Goal: Find specific page/section: Find specific page/section

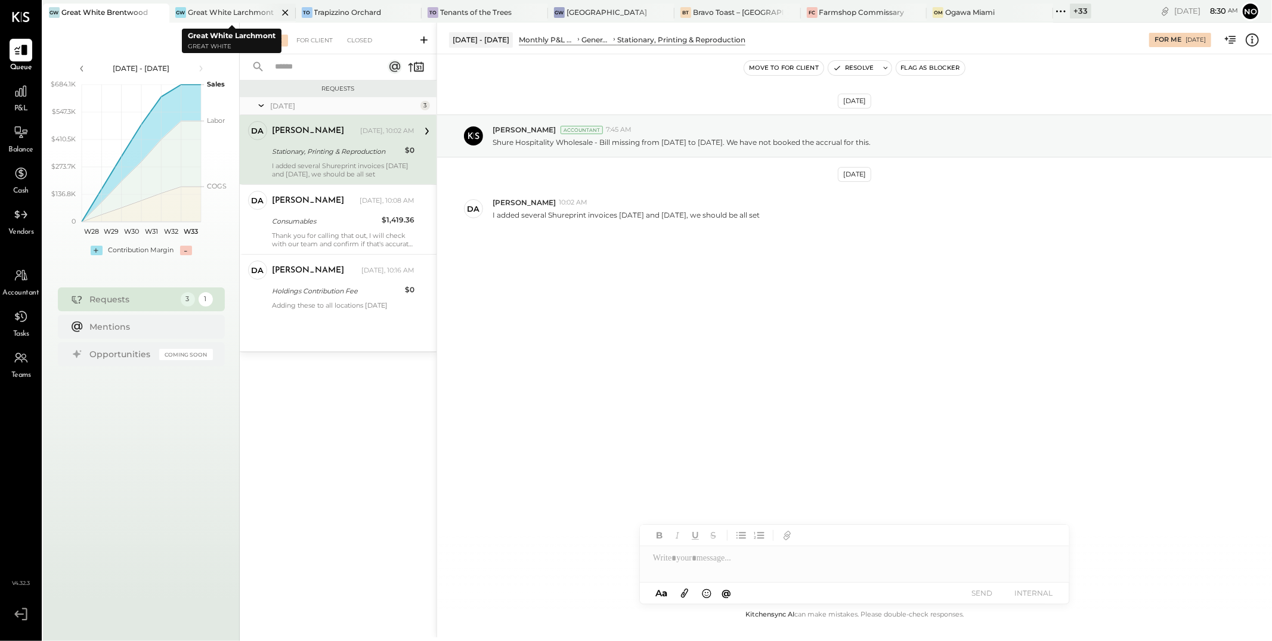
click at [286, 10] on icon at bounding box center [285, 12] width 15 height 14
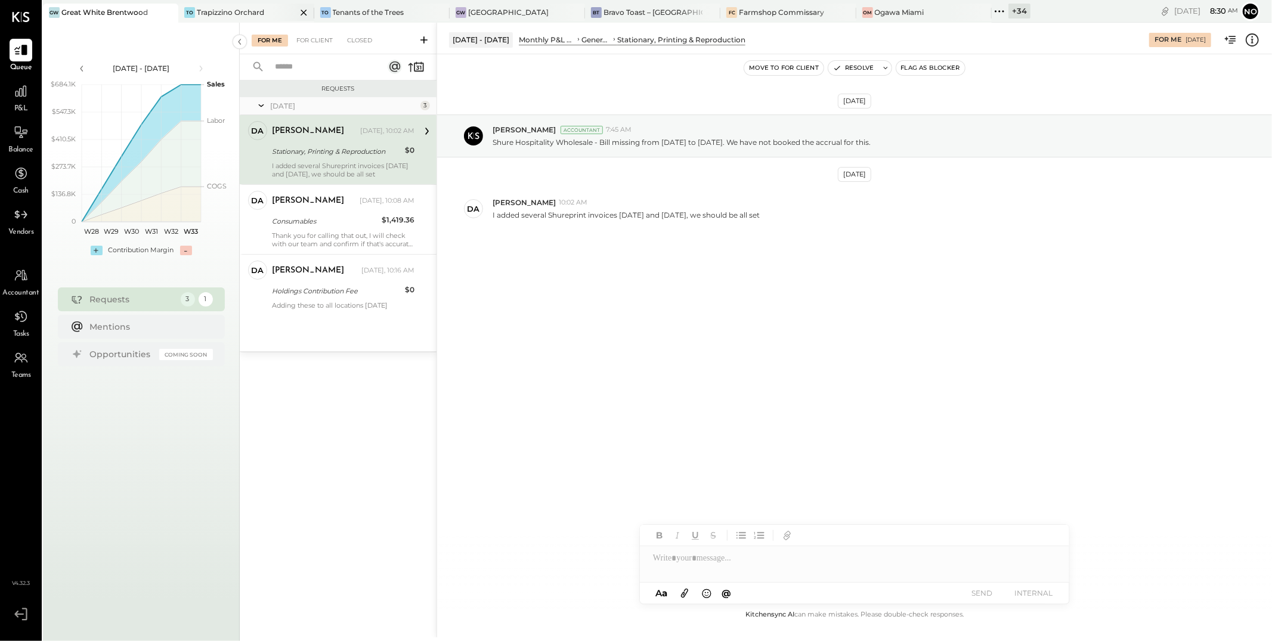
click at [302, 10] on icon at bounding box center [303, 12] width 15 height 14
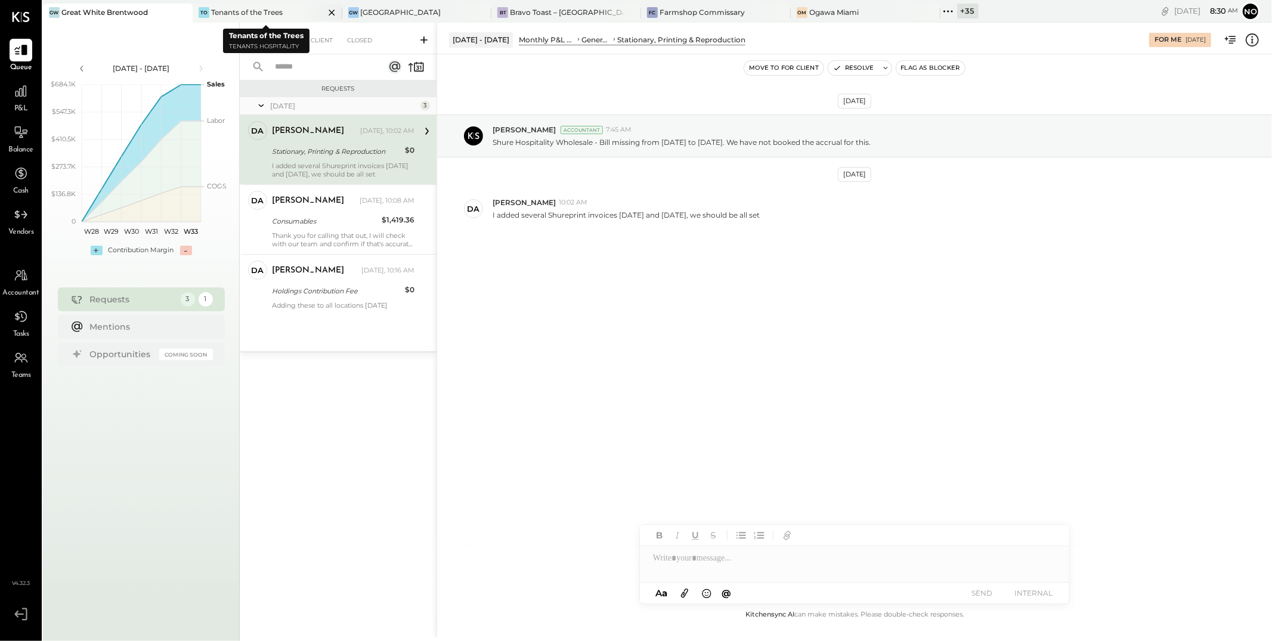
click at [185, 10] on icon at bounding box center [182, 13] width 6 height 6
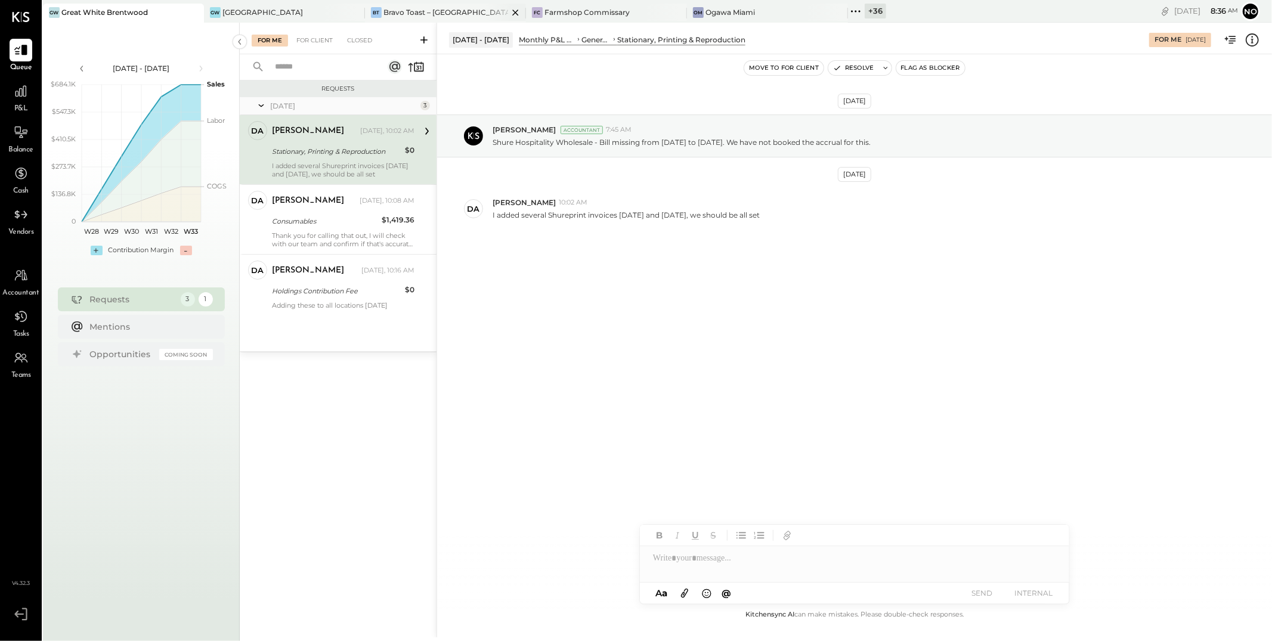
click at [519, 13] on icon at bounding box center [515, 12] width 15 height 14
click at [353, 15] on icon at bounding box center [354, 12] width 15 height 14
click at [218, 15] on icon at bounding box center [212, 12] width 16 height 16
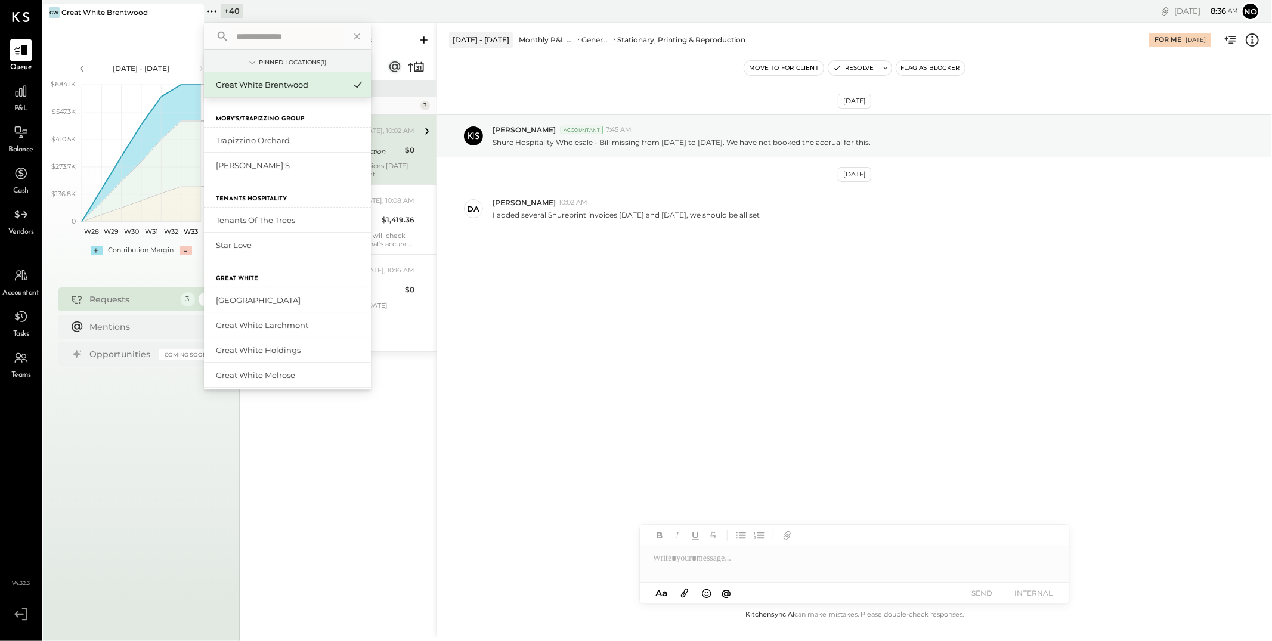
click at [275, 42] on input "text" at bounding box center [286, 36] width 111 height 21
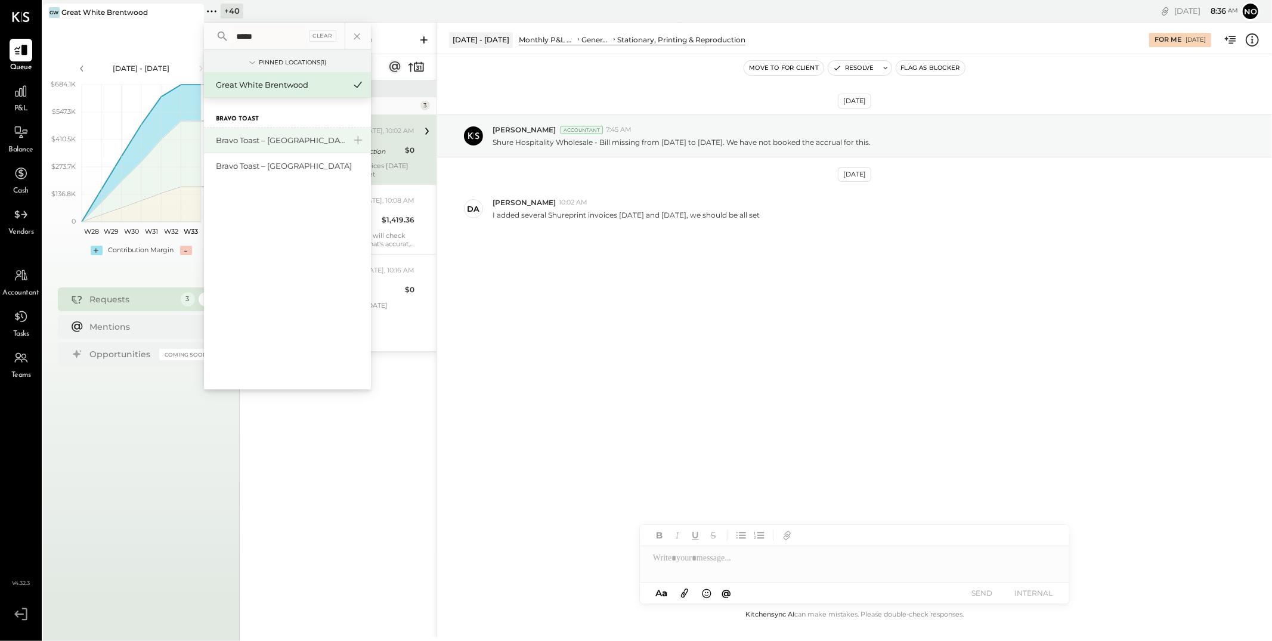
type input "*****"
click at [262, 144] on div "Bravo Toast – [GEOGRAPHIC_DATA]" at bounding box center [280, 140] width 129 height 11
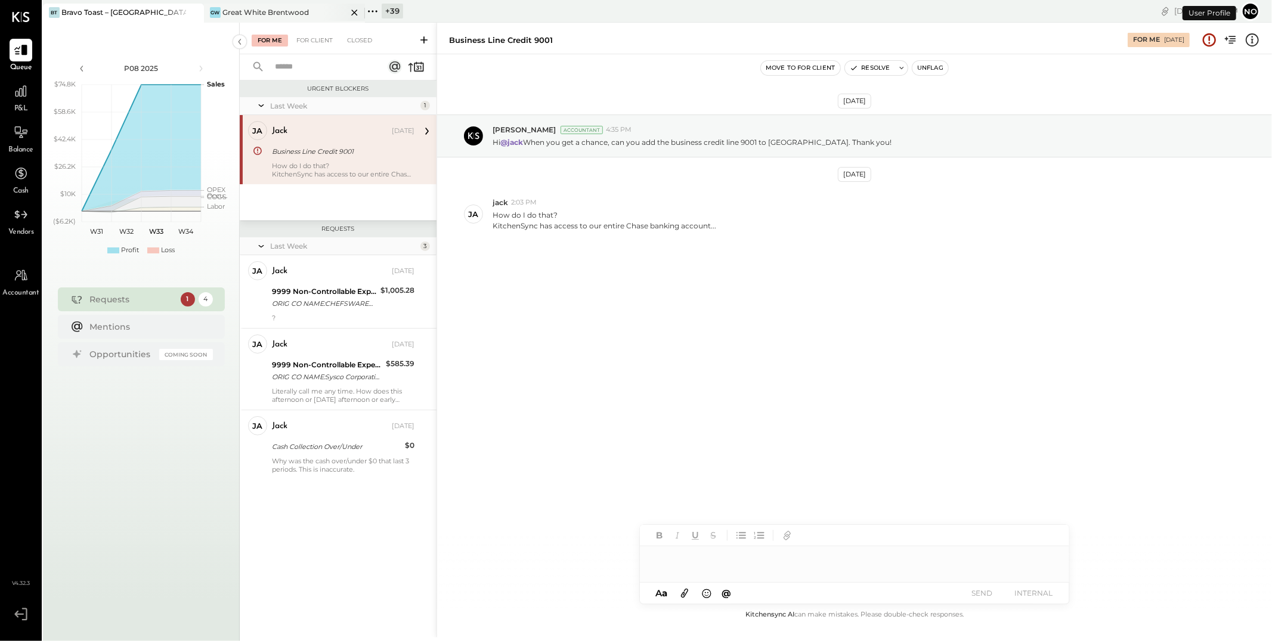
click at [281, 14] on div "Great White Brentwood" at bounding box center [265, 12] width 86 height 10
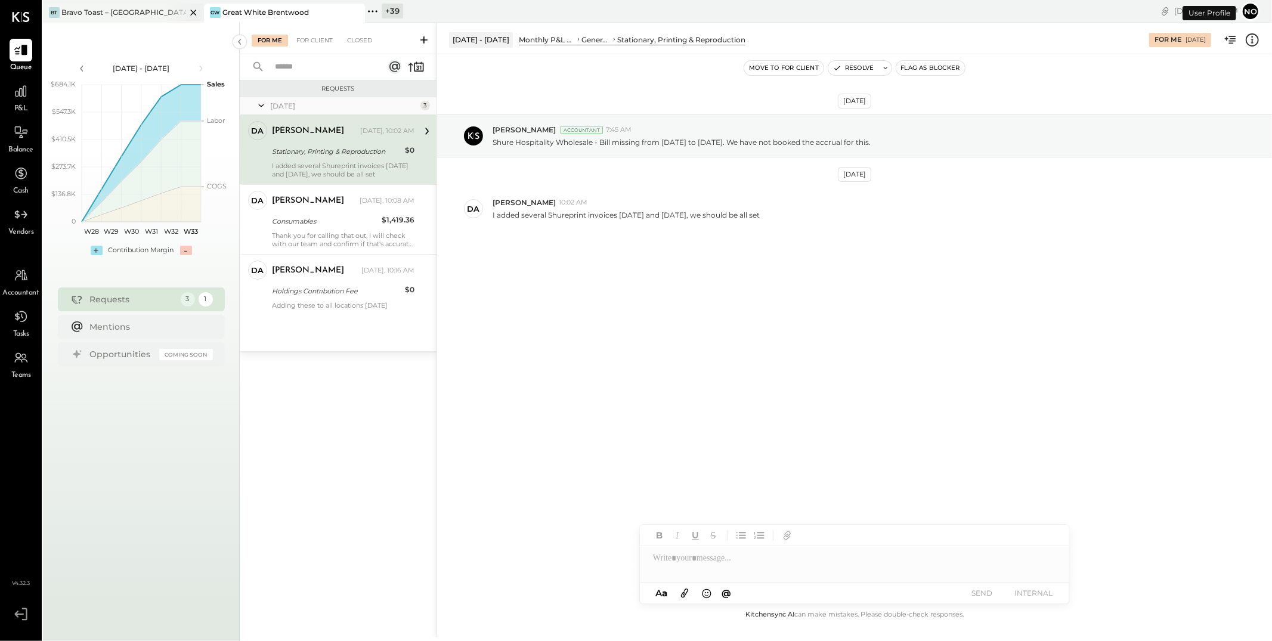
click at [112, 15] on div "Bravo Toast – [GEOGRAPHIC_DATA]" at bounding box center [123, 12] width 125 height 10
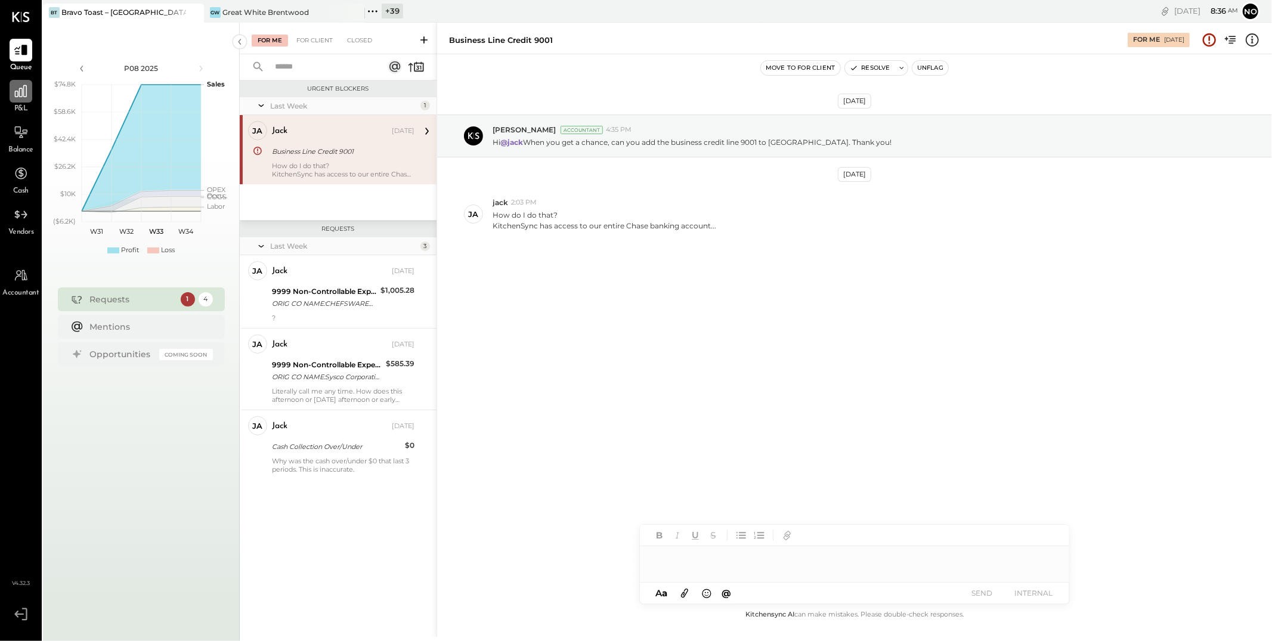
click at [17, 96] on icon at bounding box center [21, 91] width 12 height 12
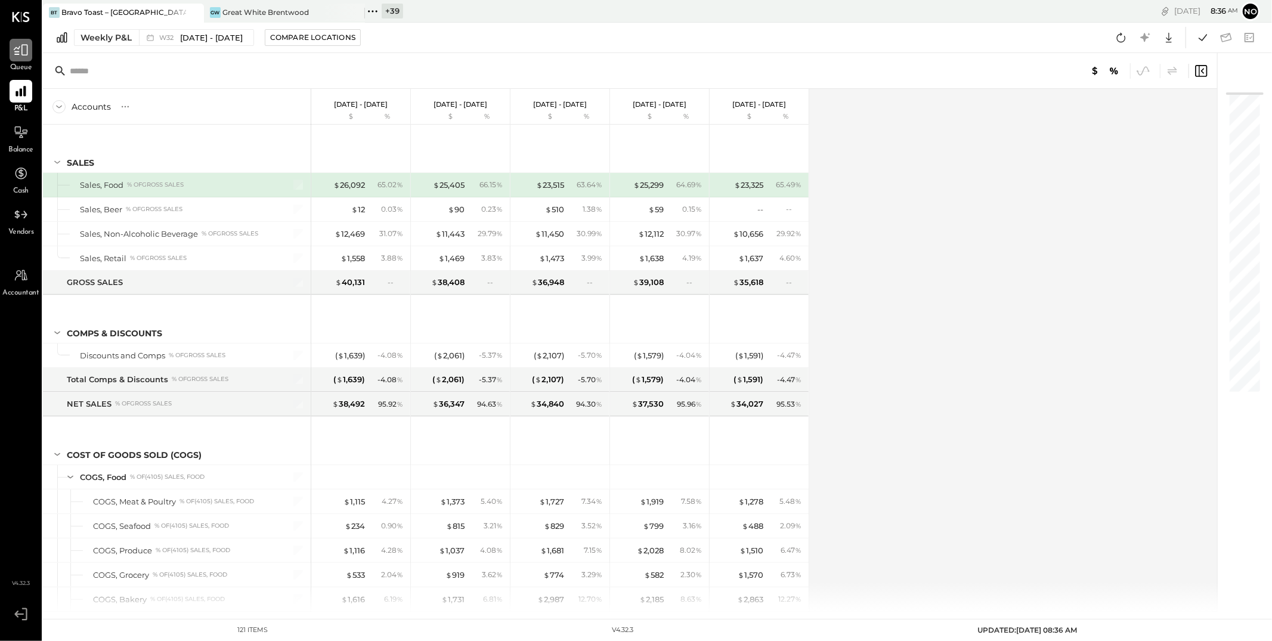
click at [19, 45] on icon at bounding box center [21, 50] width 16 height 16
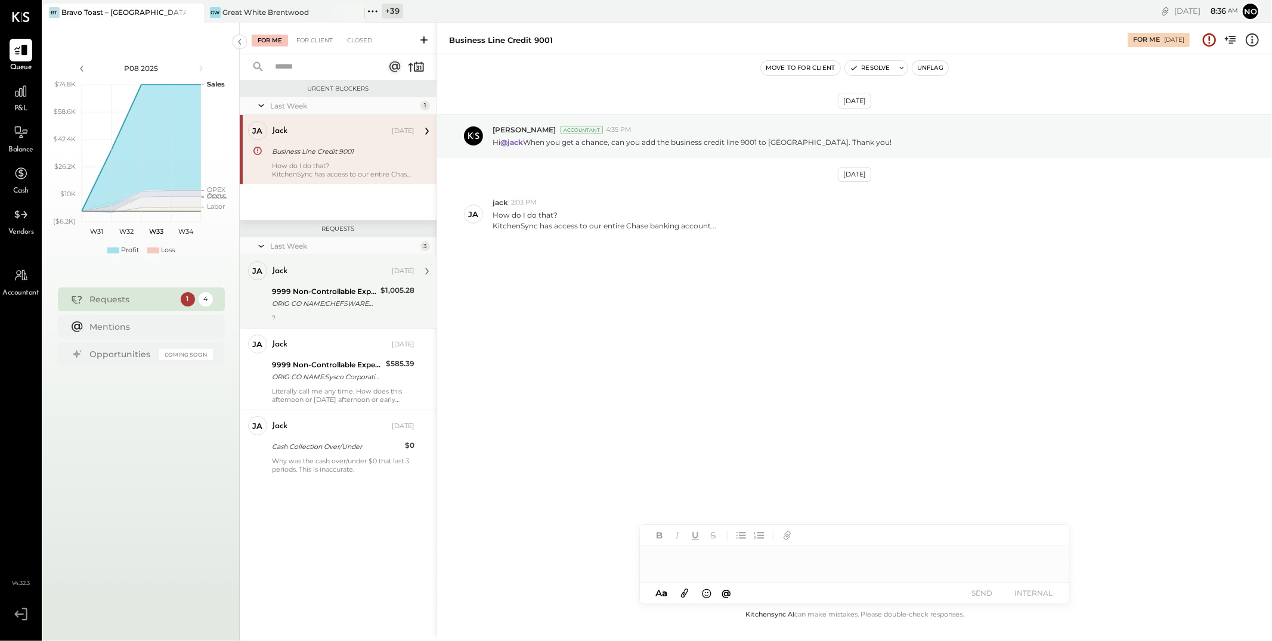
click at [306, 306] on div "ORIG CO NAME:CHEFSWAREHOUSEWE ORIG ID:3383693141 DESC DATE:250" at bounding box center [324, 304] width 105 height 12
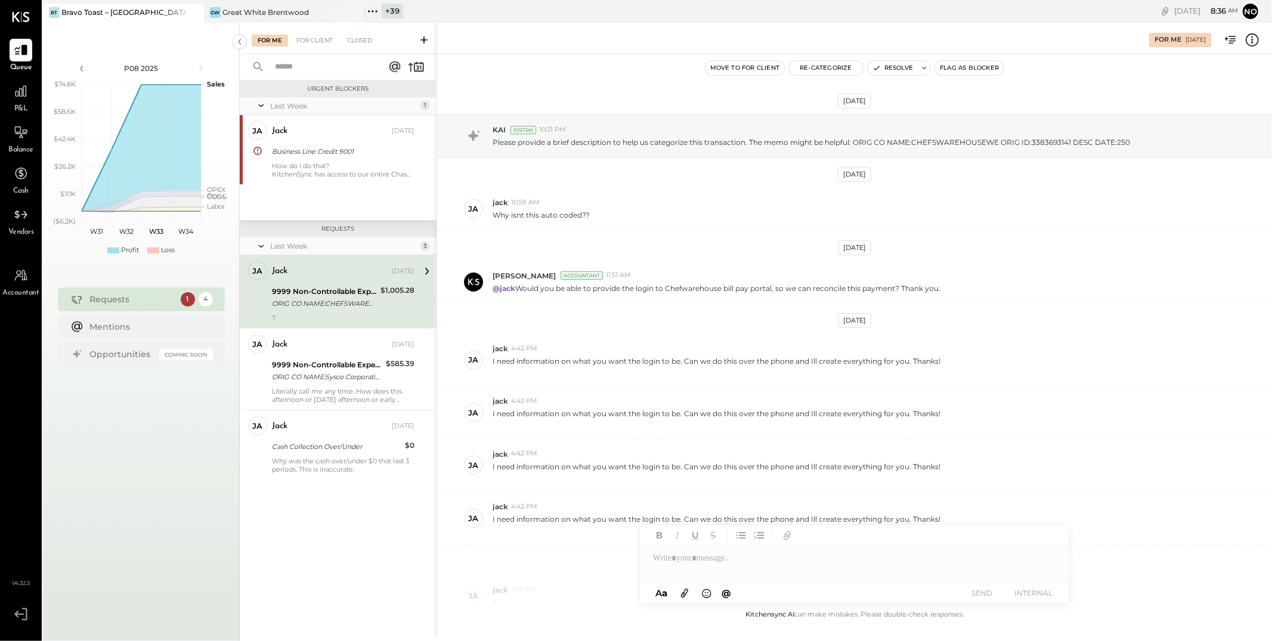
scroll to position [99, 0]
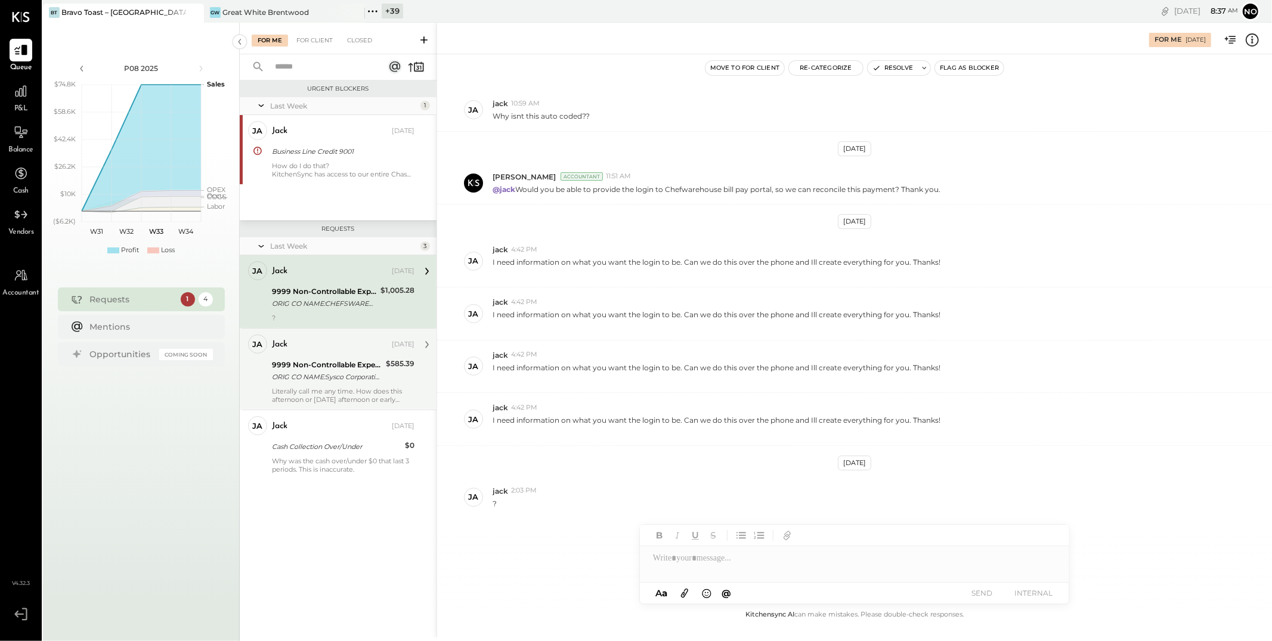
click at [299, 377] on div "ORIG CO NAME:Sysco Corporatio ORIG ID:XXXXXX4834 DESC DATE: CO ENTRY DESCR:Paym…" at bounding box center [327, 377] width 110 height 12
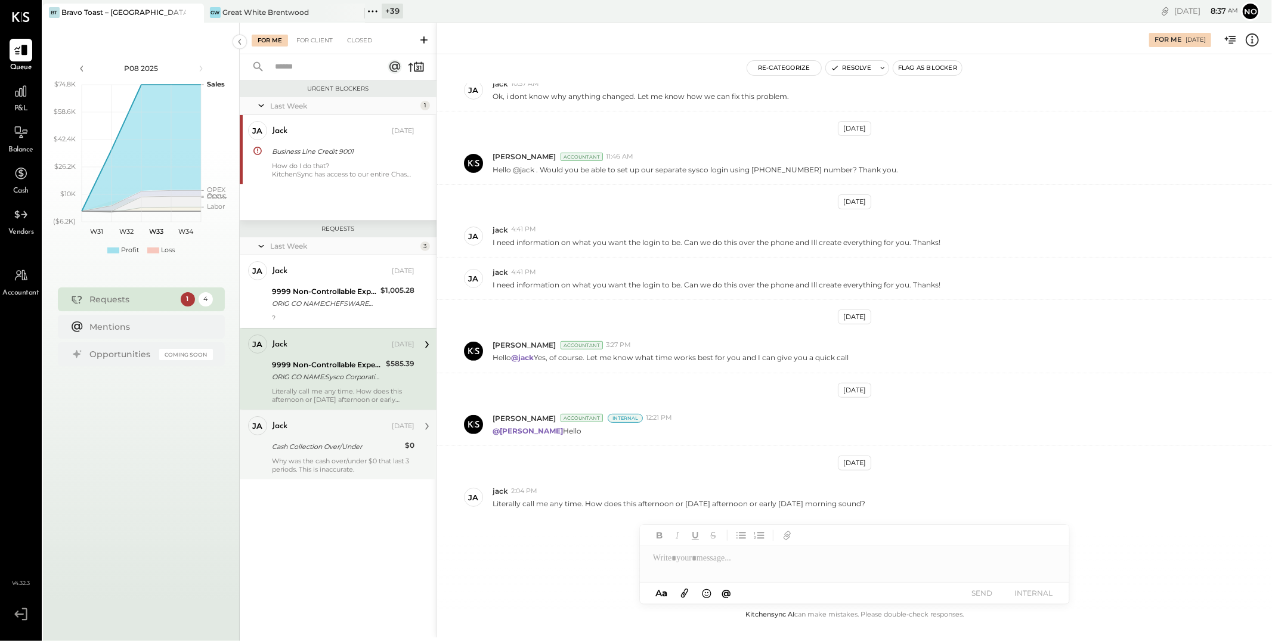
click at [349, 452] on div "Cash Collection Over/Under" at bounding box center [336, 447] width 129 height 12
